Goal: Participate in discussion: Engage in conversation with other users on a specific topic

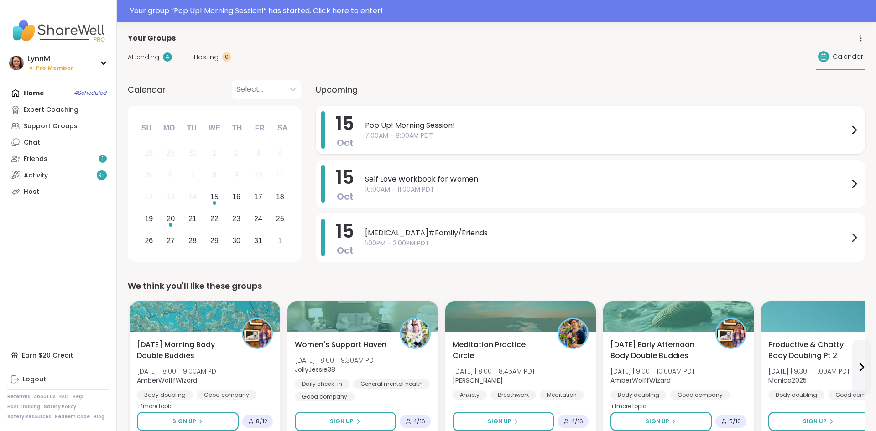
click at [853, 130] on icon at bounding box center [854, 130] width 11 height 11
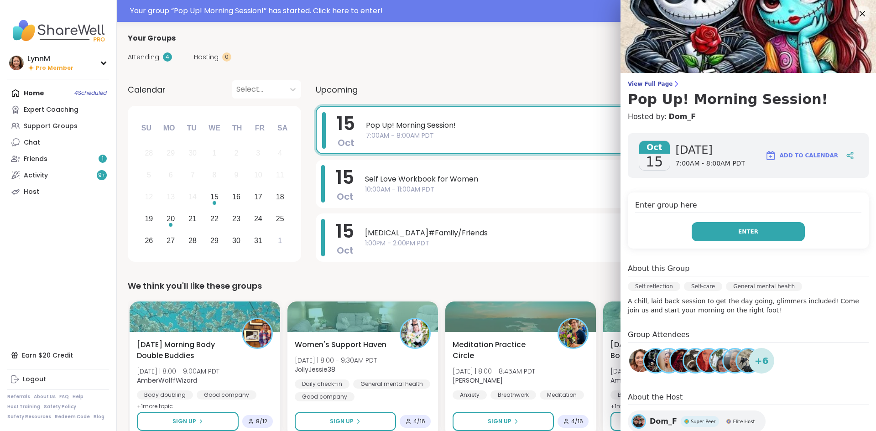
click at [760, 233] on button "Enter" at bounding box center [748, 231] width 113 height 19
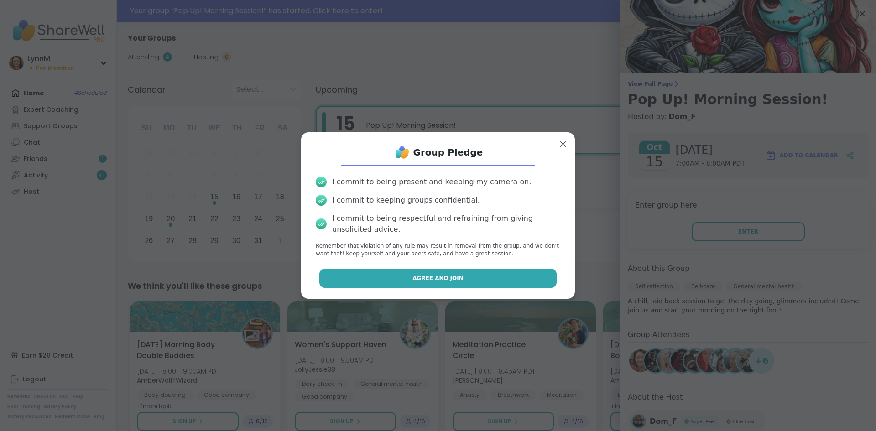
click at [505, 277] on button "Agree and Join" at bounding box center [438, 278] width 238 height 19
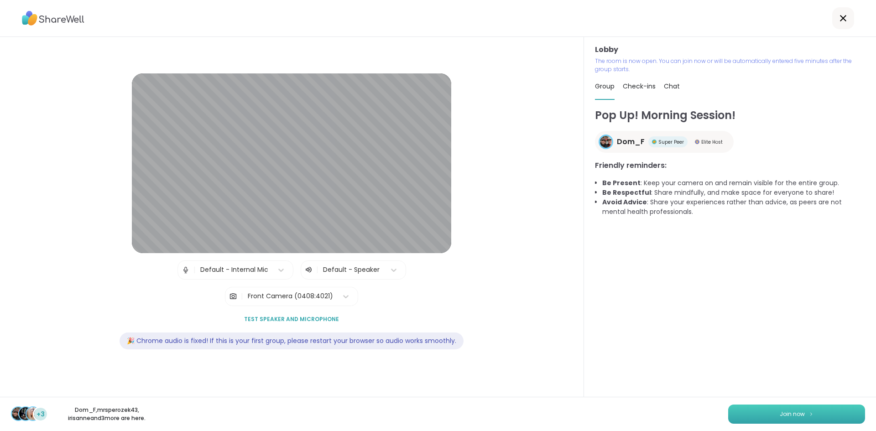
click at [785, 417] on span "Join now" at bounding box center [792, 414] width 25 height 8
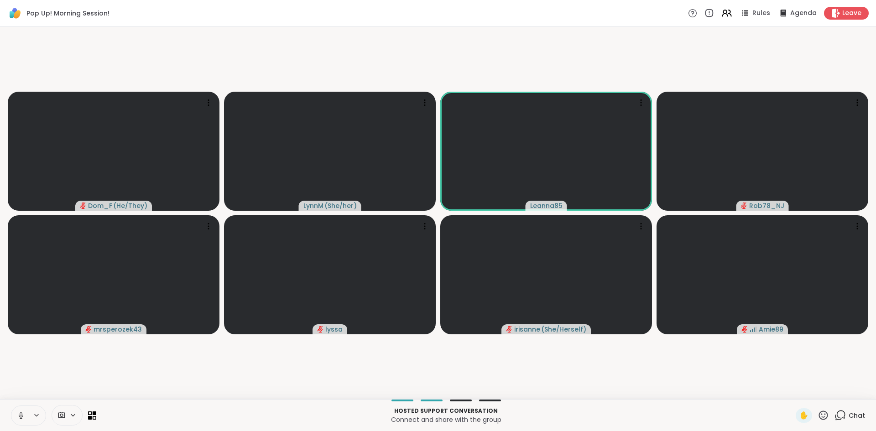
click at [24, 419] on icon at bounding box center [21, 416] width 8 height 8
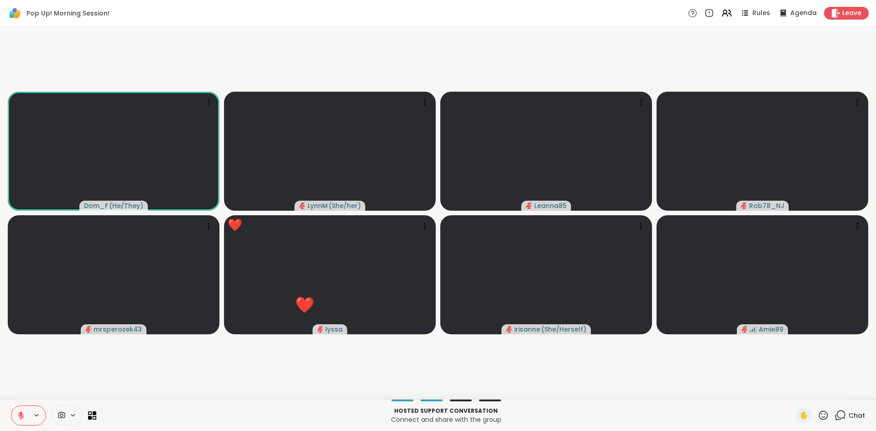
click at [24, 413] on icon at bounding box center [21, 416] width 8 height 8
click at [21, 420] on button at bounding box center [19, 415] width 17 height 19
click at [22, 418] on icon at bounding box center [21, 416] width 8 height 8
click at [26, 419] on button at bounding box center [19, 415] width 17 height 19
click at [22, 418] on icon at bounding box center [21, 416] width 8 height 8
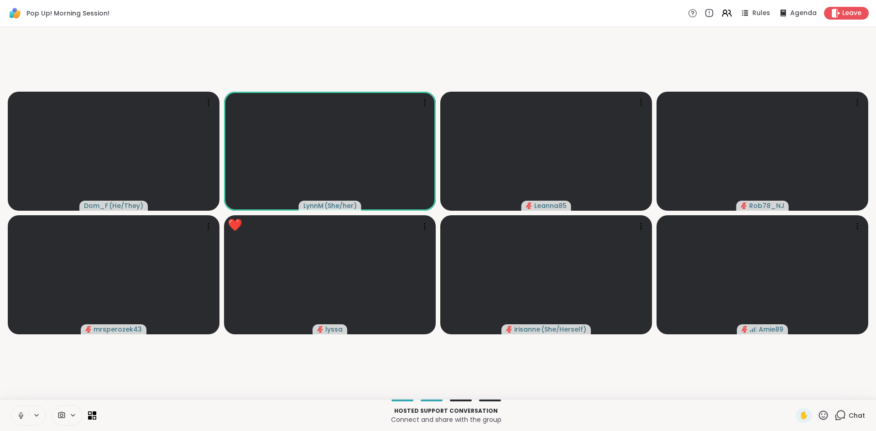
click at [21, 418] on icon at bounding box center [21, 418] width 2 height 0
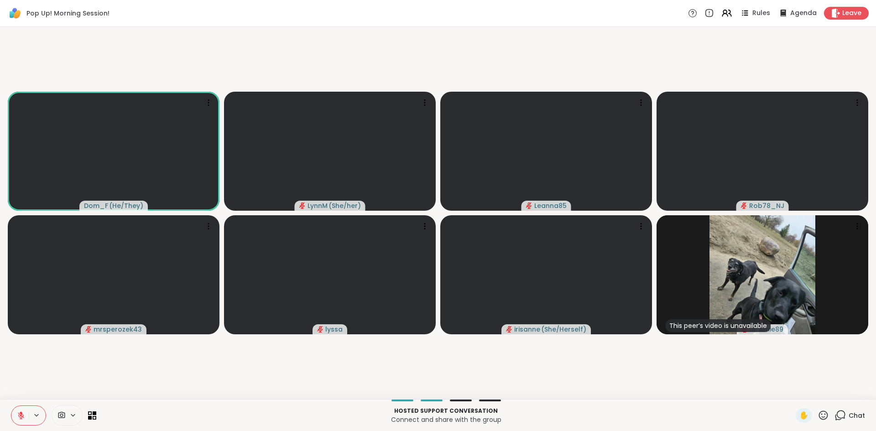
click at [24, 419] on button at bounding box center [19, 415] width 17 height 19
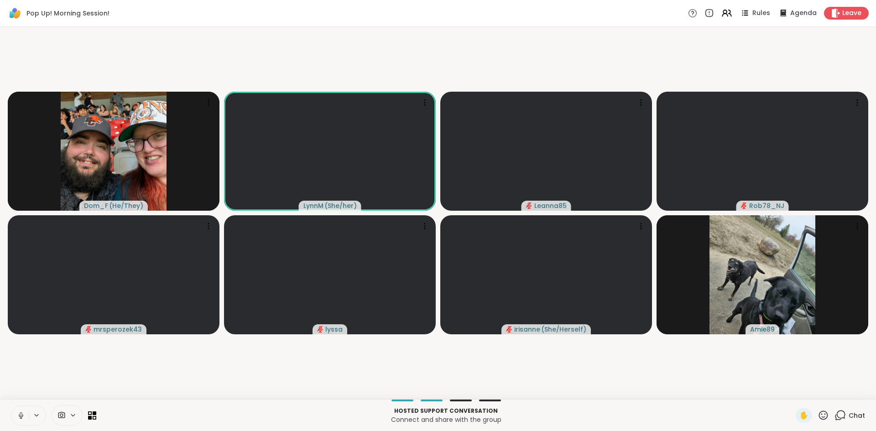
click at [22, 418] on icon at bounding box center [21, 416] width 8 height 8
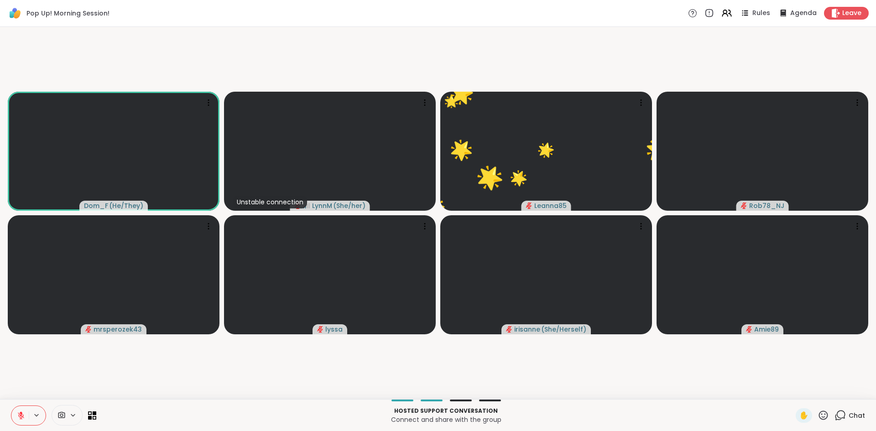
click at [20, 417] on icon at bounding box center [21, 415] width 6 height 6
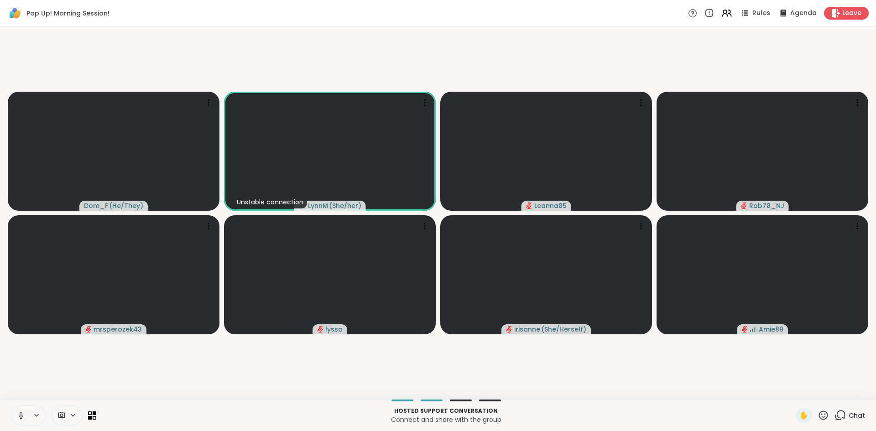
click at [20, 418] on icon at bounding box center [21, 416] width 8 height 8
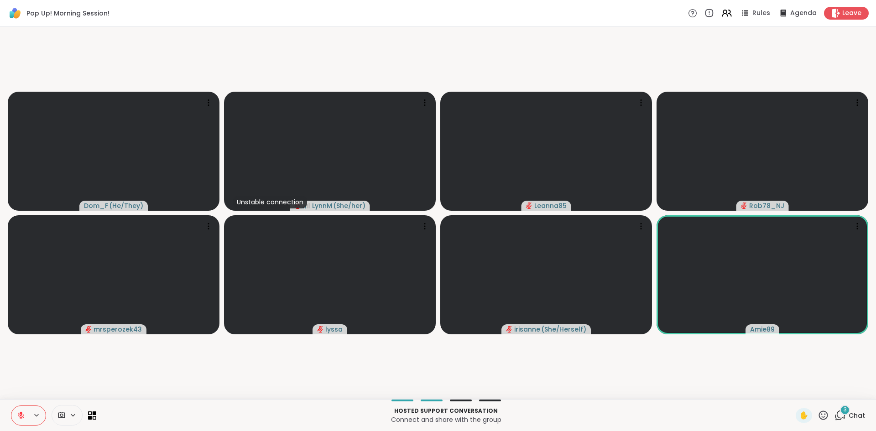
click at [841, 415] on icon at bounding box center [840, 415] width 11 height 11
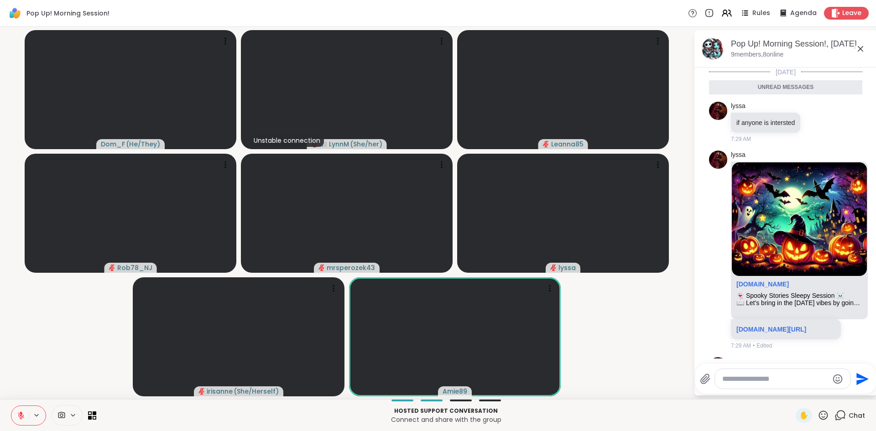
scroll to position [2, 0]
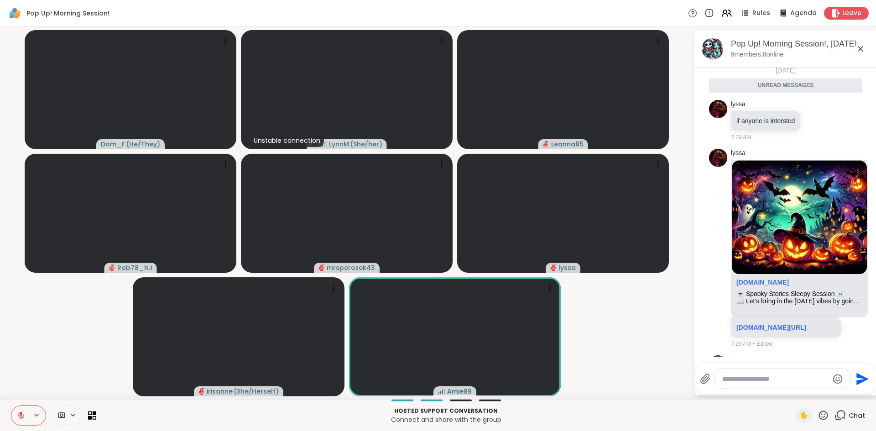
click at [747, 381] on textarea "Type your message" at bounding box center [775, 379] width 106 height 9
drag, startPoint x: 748, startPoint y: 369, endPoint x: 748, endPoint y: 379, distance: 10.5
click at [748, 379] on div at bounding box center [783, 379] width 136 height 20
click at [729, 379] on textarea "Type your message" at bounding box center [775, 379] width 106 height 9
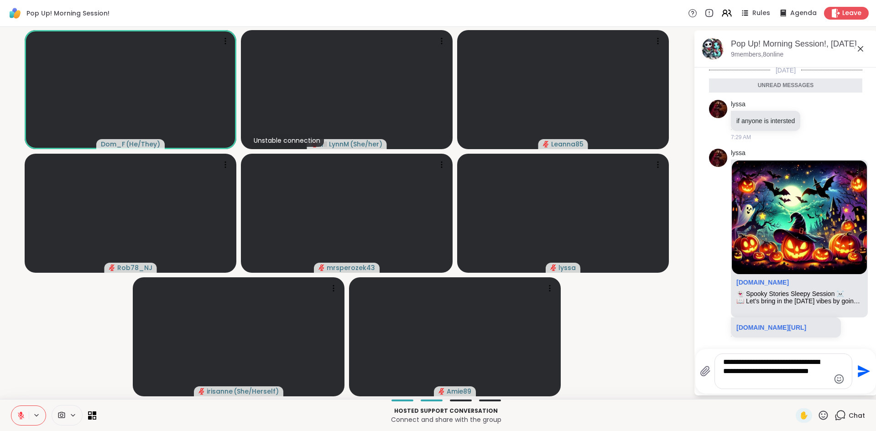
type textarea "**********"
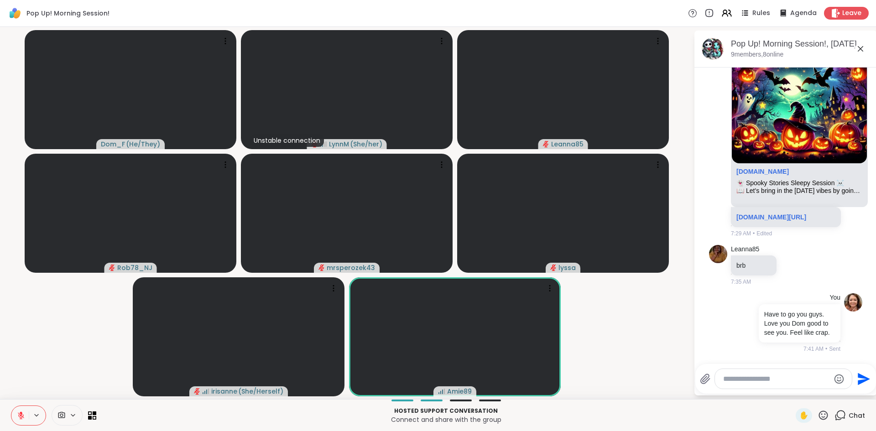
scroll to position [107, 0]
click at [846, 13] on span "Leave" at bounding box center [852, 14] width 20 height 10
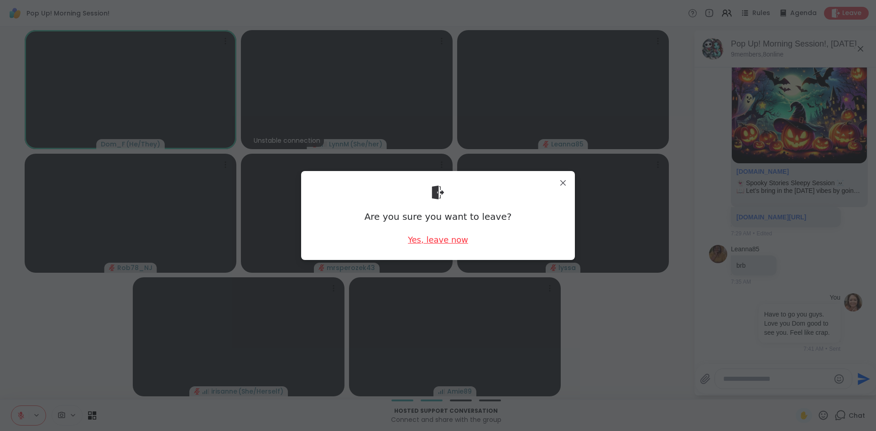
click at [439, 245] on div "Yes, leave now" at bounding box center [438, 239] width 60 height 11
